Goal: Task Accomplishment & Management: Manage account settings

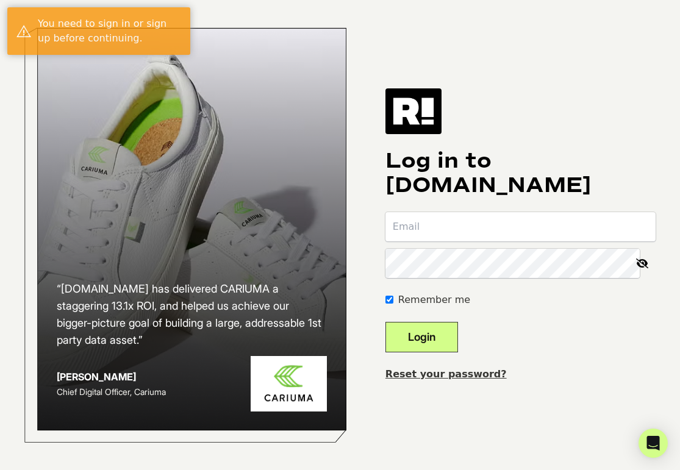
click at [464, 227] on input "email" at bounding box center [521, 226] width 270 height 29
click at [476, 373] on link "Reset your password?" at bounding box center [446, 375] width 121 height 12
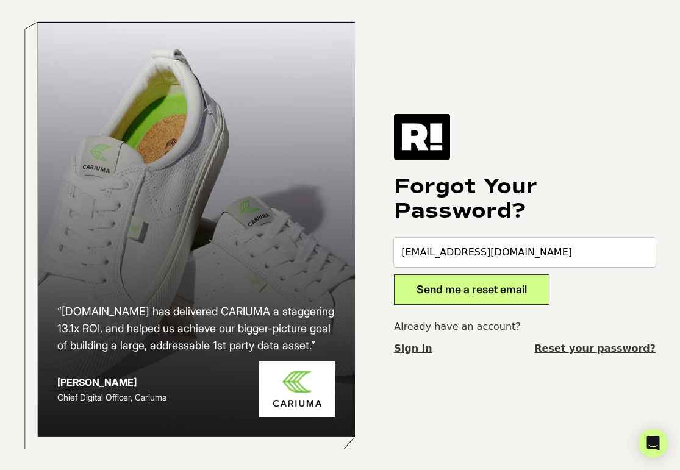
type input "[EMAIL_ADDRESS][DOMAIN_NAME]"
click at [489, 283] on button "Send me a reset email" at bounding box center [472, 290] width 156 height 31
